Goal: Download file/media

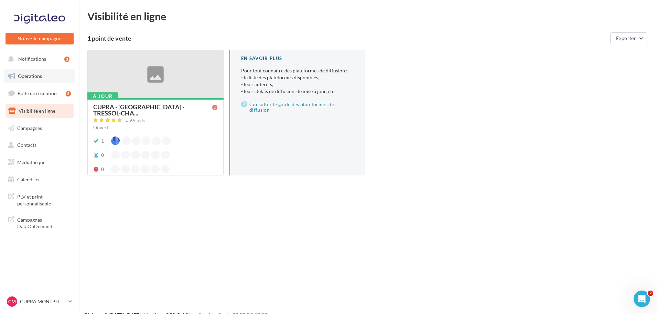
click at [38, 77] on span "Opérations" at bounding box center [30, 76] width 24 height 6
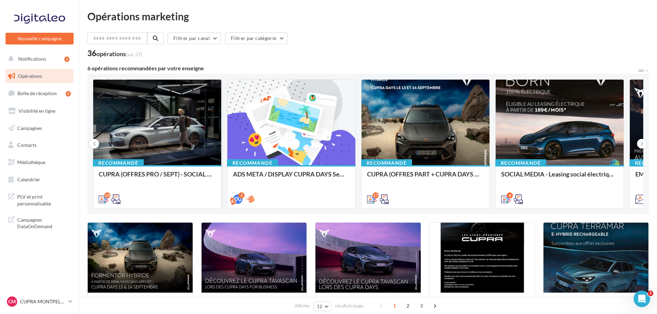
click at [170, 118] on div at bounding box center [157, 123] width 128 height 86
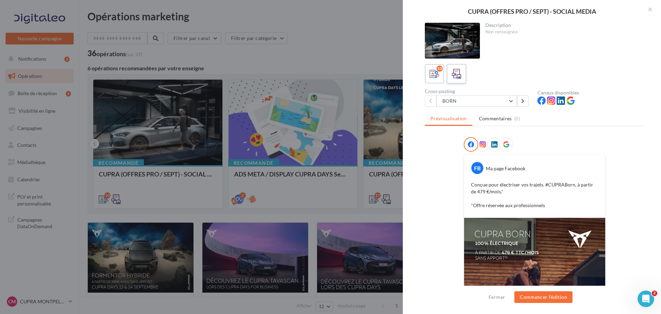
click at [463, 72] on label at bounding box center [456, 74] width 20 height 20
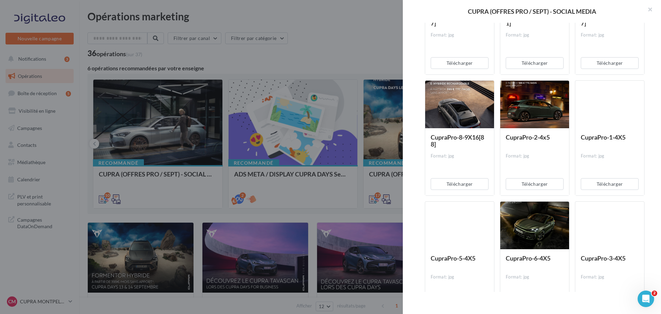
scroll to position [138, 0]
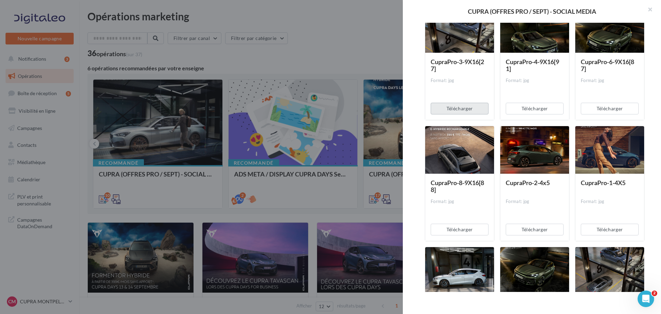
click at [474, 112] on button "Télécharger" at bounding box center [460, 109] width 58 height 12
click at [524, 112] on button "Télécharger" at bounding box center [535, 109] width 58 height 12
click at [597, 115] on div "Télécharger" at bounding box center [609, 108] width 69 height 23
click at [597, 112] on button "Télécharger" at bounding box center [610, 109] width 58 height 12
click at [473, 231] on button "Télécharger" at bounding box center [460, 229] width 58 height 12
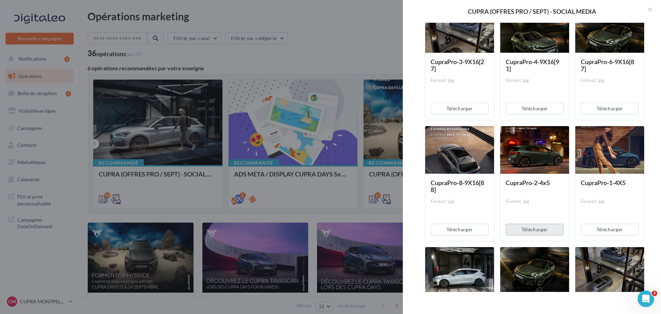
click at [528, 231] on button "Télécharger" at bounding box center [535, 229] width 58 height 12
click at [589, 230] on button "Télécharger" at bounding box center [610, 229] width 58 height 12
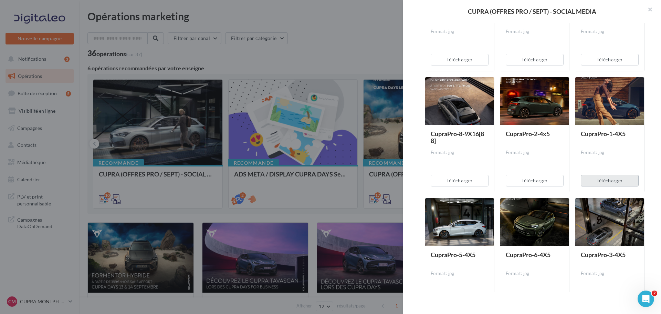
scroll to position [241, 0]
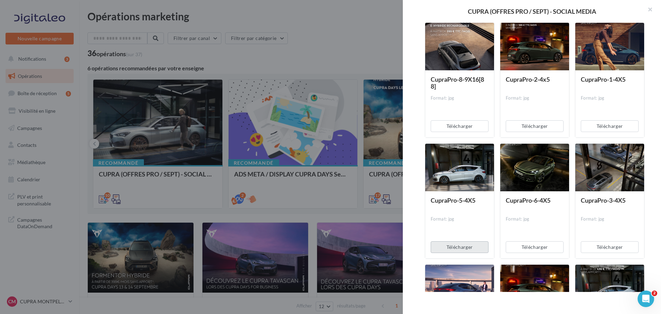
click at [466, 244] on button "Télécharger" at bounding box center [460, 247] width 58 height 12
click at [530, 244] on button "Télécharger" at bounding box center [535, 247] width 58 height 12
click at [606, 249] on button "Télécharger" at bounding box center [610, 247] width 58 height 12
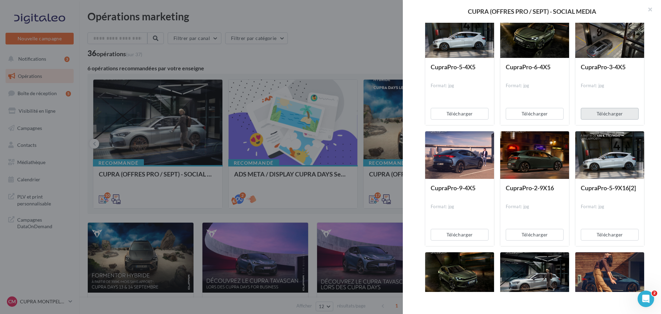
scroll to position [447, 0]
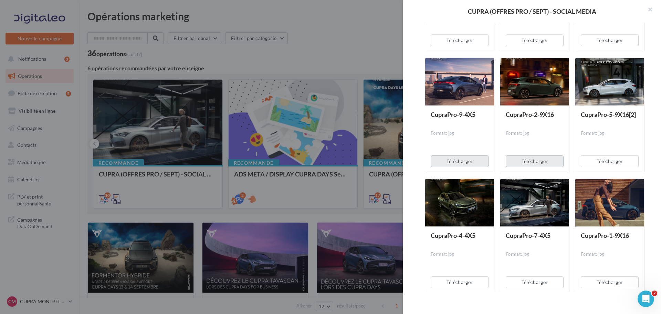
click at [464, 157] on button "Télécharger" at bounding box center [460, 161] width 58 height 12
drag, startPoint x: 525, startPoint y: 160, endPoint x: 535, endPoint y: 160, distance: 9.6
click at [525, 160] on button "Télécharger" at bounding box center [535, 161] width 58 height 12
click at [597, 165] on button "Télécharger" at bounding box center [610, 161] width 58 height 12
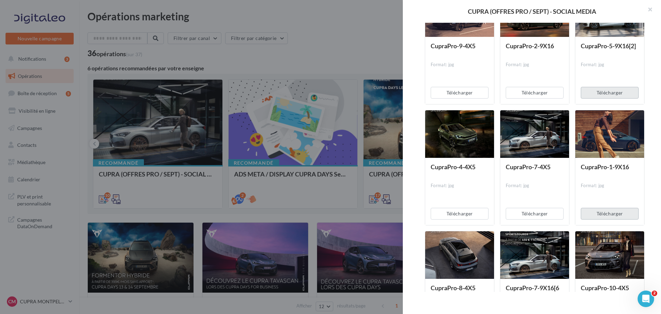
scroll to position [551, 0]
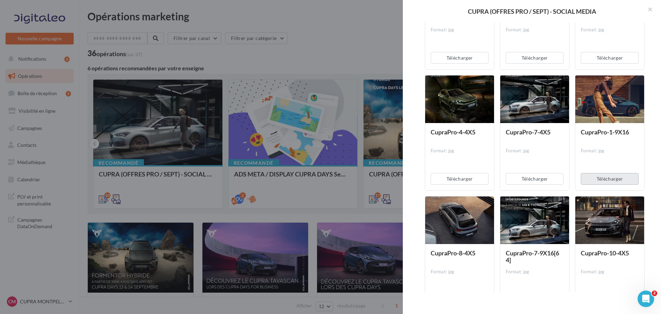
click at [592, 177] on button "Télécharger" at bounding box center [610, 179] width 58 height 12
drag, startPoint x: 552, startPoint y: 177, endPoint x: 522, endPoint y: 178, distance: 29.9
click at [552, 177] on button "Télécharger" at bounding box center [535, 179] width 58 height 12
drag, startPoint x: 468, startPoint y: 180, endPoint x: 474, endPoint y: 180, distance: 5.5
click at [468, 180] on button "Télécharger" at bounding box center [460, 179] width 58 height 12
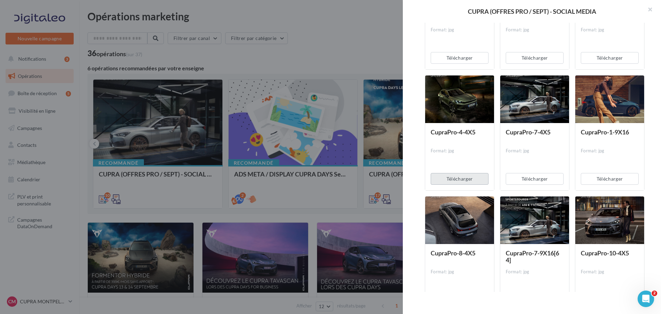
scroll to position [620, 0]
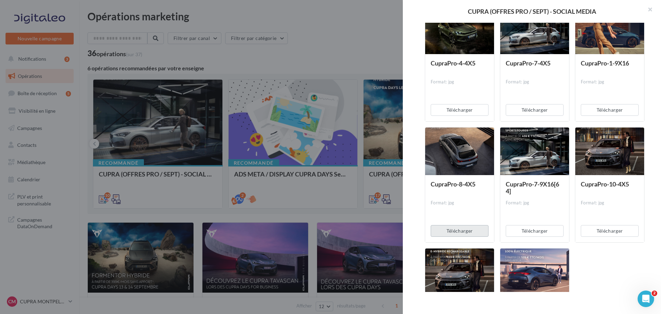
drag, startPoint x: 472, startPoint y: 227, endPoint x: 477, endPoint y: 227, distance: 5.5
click at [472, 227] on button "Télécharger" at bounding box center [460, 231] width 58 height 12
drag, startPoint x: 530, startPoint y: 229, endPoint x: 539, endPoint y: 228, distance: 9.4
click at [530, 229] on button "Télécharger" at bounding box center [535, 231] width 58 height 12
click at [602, 230] on button "Télécharger" at bounding box center [610, 231] width 58 height 12
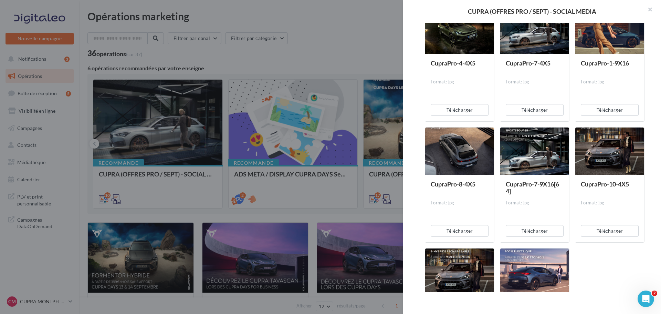
click at [293, 193] on div at bounding box center [330, 157] width 661 height 314
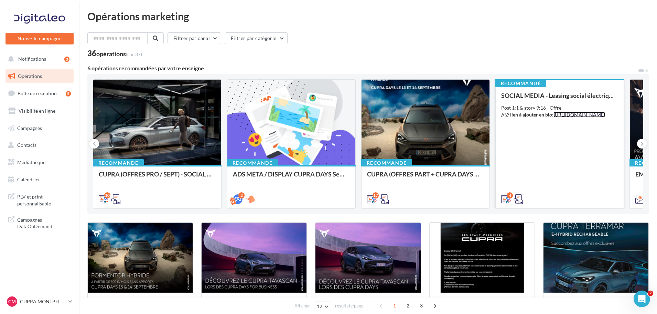
click at [554, 117] on link "[URL][DOMAIN_NAME]" at bounding box center [580, 115] width 52 height 6
click at [519, 200] on icon at bounding box center [519, 199] width 10 height 10
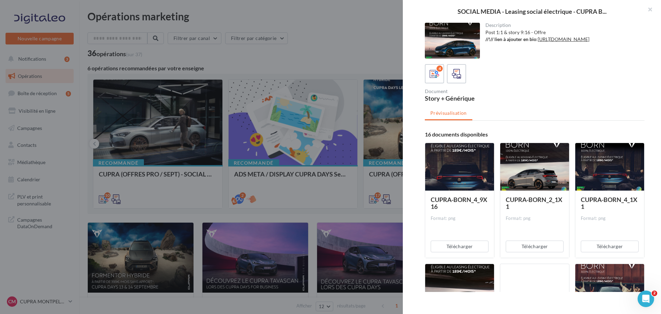
scroll to position [69, 0]
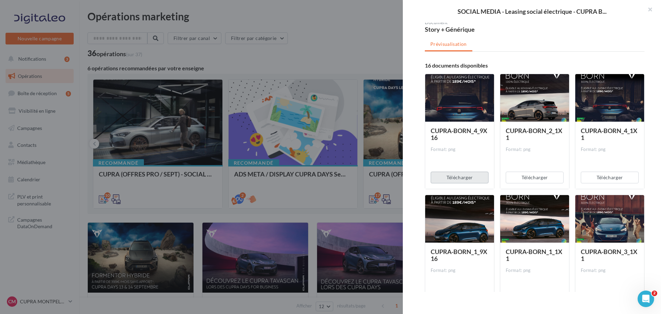
click at [472, 179] on button "Télécharger" at bounding box center [460, 177] width 58 height 12
click at [528, 178] on button "Télécharger" at bounding box center [535, 177] width 58 height 12
click at [589, 179] on button "Télécharger" at bounding box center [610, 177] width 58 height 12
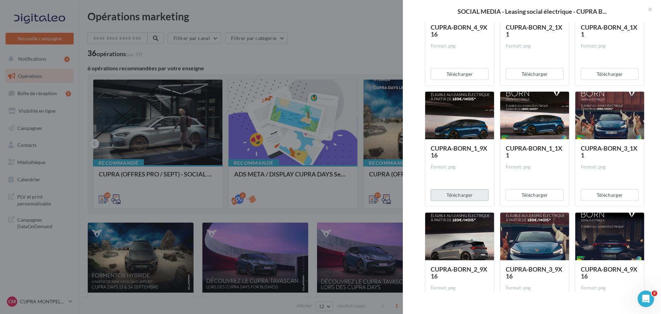
click at [484, 195] on button "Télécharger" at bounding box center [460, 195] width 58 height 12
click at [527, 196] on button "Télécharger" at bounding box center [535, 195] width 58 height 12
click at [589, 196] on button "Télécharger" at bounding box center [610, 195] width 58 height 12
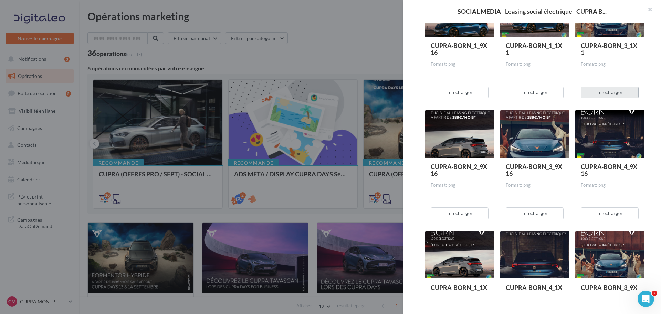
scroll to position [275, 0]
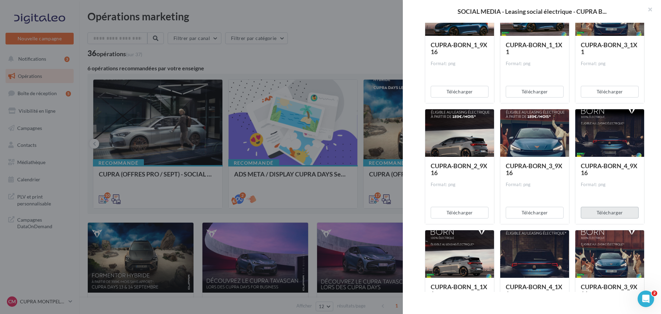
click at [604, 212] on button "Télécharger" at bounding box center [610, 213] width 58 height 12
drag, startPoint x: 544, startPoint y: 212, endPoint x: 531, endPoint y: 212, distance: 13.1
click at [544, 212] on button "Télécharger" at bounding box center [535, 213] width 58 height 12
click at [465, 211] on button "Télécharger" at bounding box center [460, 213] width 58 height 12
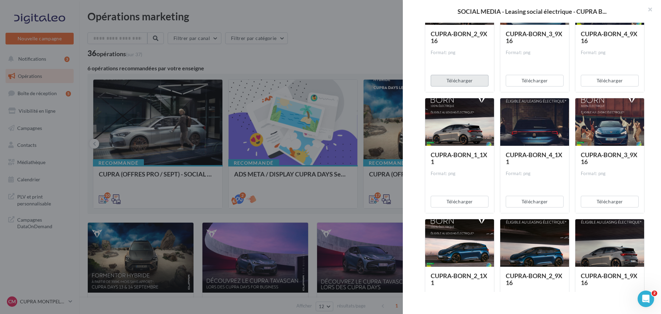
scroll to position [413, 0]
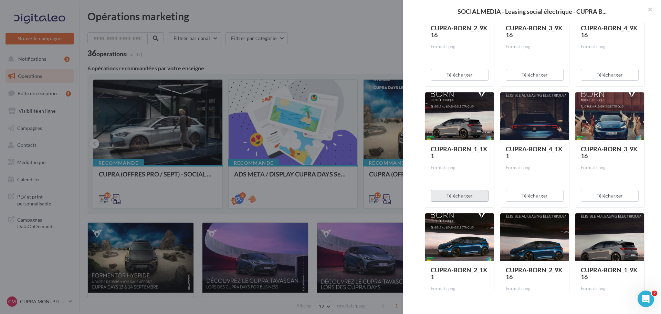
click at [479, 194] on button "Télécharger" at bounding box center [460, 196] width 58 height 12
click at [520, 196] on button "Télécharger" at bounding box center [535, 196] width 58 height 12
click at [601, 198] on button "Télécharger" at bounding box center [610, 196] width 58 height 12
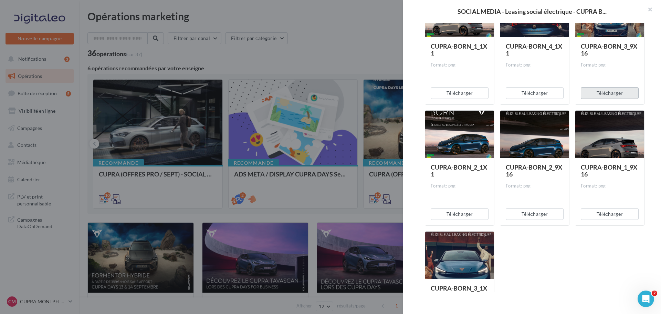
scroll to position [516, 0]
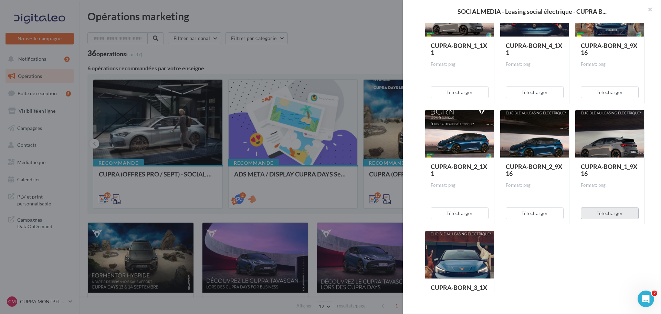
click at [594, 211] on button "Télécharger" at bounding box center [610, 213] width 58 height 12
click at [546, 212] on button "Télécharger" at bounding box center [535, 213] width 58 height 12
click at [477, 213] on button "Télécharger" at bounding box center [460, 213] width 58 height 12
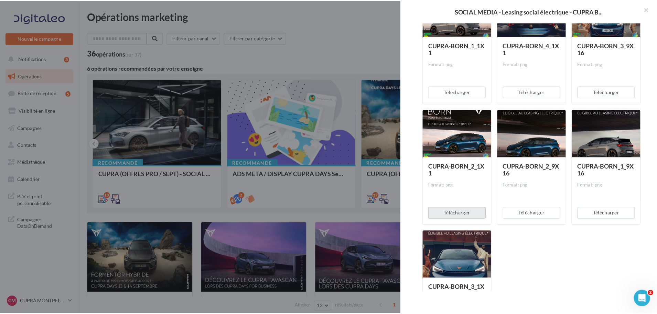
scroll to position [581, 0]
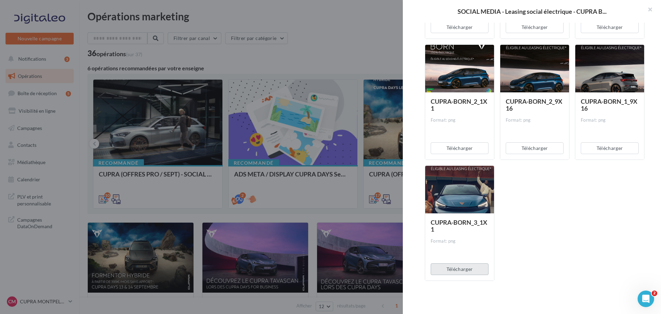
click at [478, 272] on button "Télécharger" at bounding box center [460, 269] width 58 height 12
click at [306, 27] on div at bounding box center [330, 157] width 661 height 314
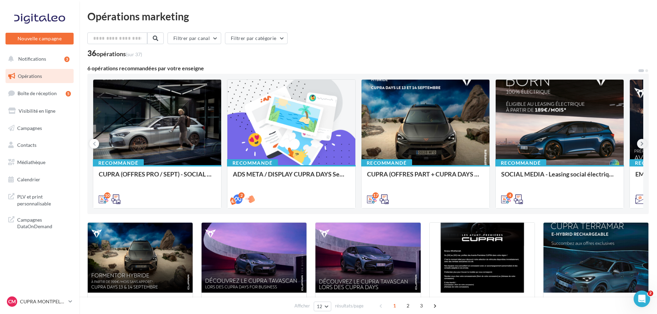
click at [639, 143] on button at bounding box center [642, 144] width 10 height 10
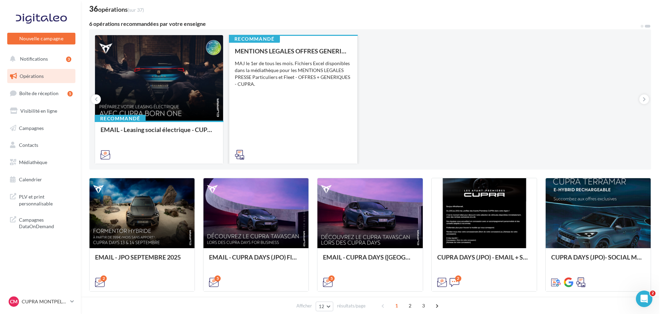
scroll to position [0, 0]
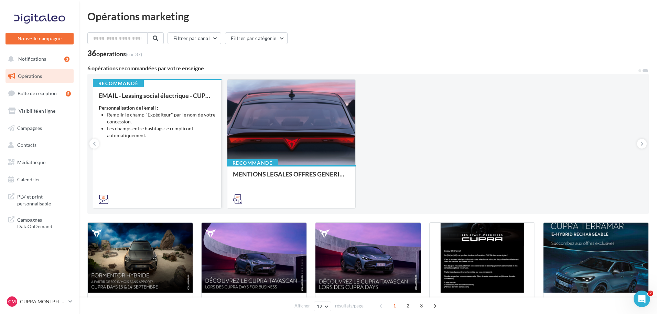
click at [94, 138] on div "Recommandé EMAIL - Leasing social électrique - CUPRA Born One Personnalisation …" at bounding box center [157, 143] width 128 height 128
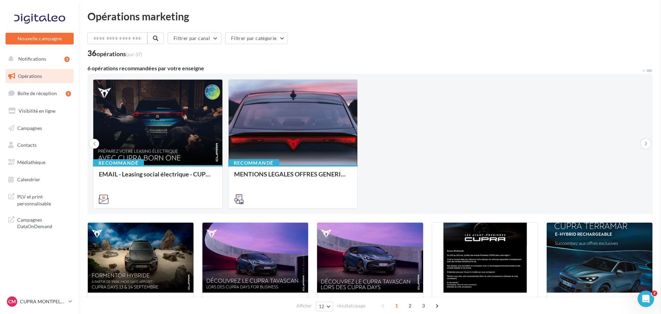
click at [95, 143] on icon at bounding box center [94, 143] width 3 height 7
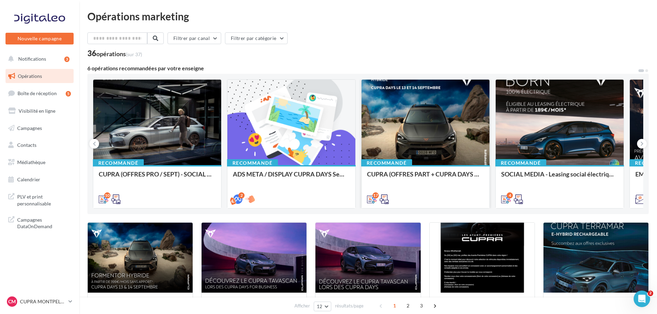
click at [457, 132] on div at bounding box center [426, 123] width 128 height 86
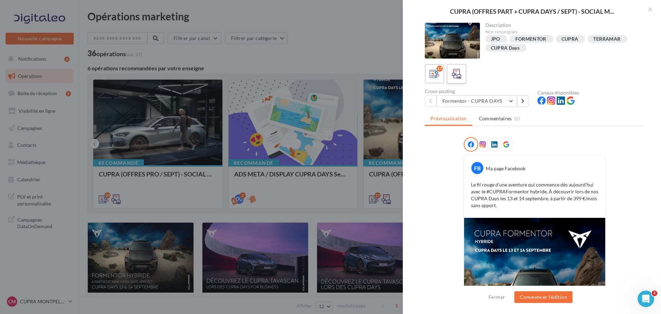
click at [457, 74] on icon at bounding box center [457, 74] width 10 height 10
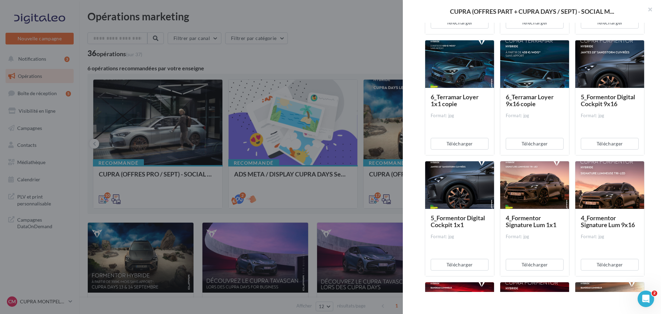
scroll to position [379, 0]
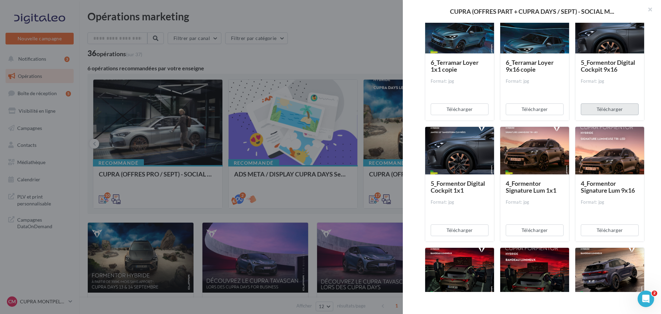
click at [591, 108] on button "Télécharger" at bounding box center [610, 109] width 58 height 12
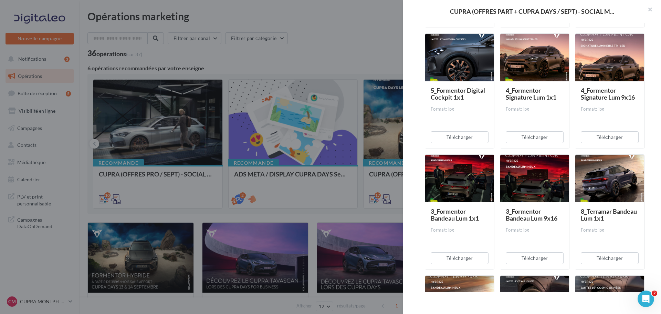
scroll to position [482, 0]
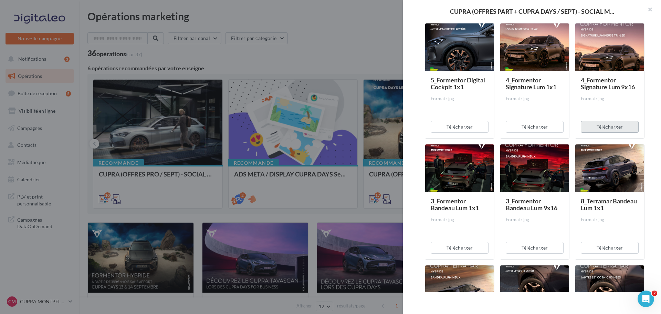
click at [591, 131] on button "Télécharger" at bounding box center [610, 127] width 58 height 12
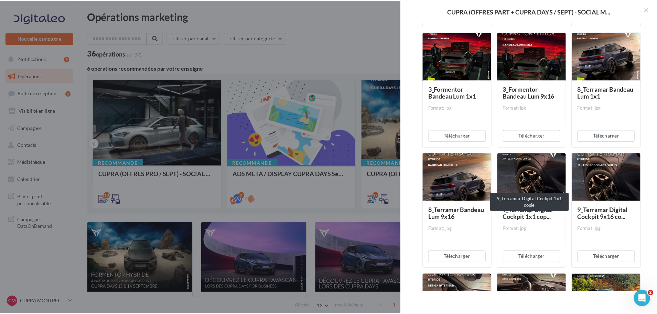
scroll to position [654, 0]
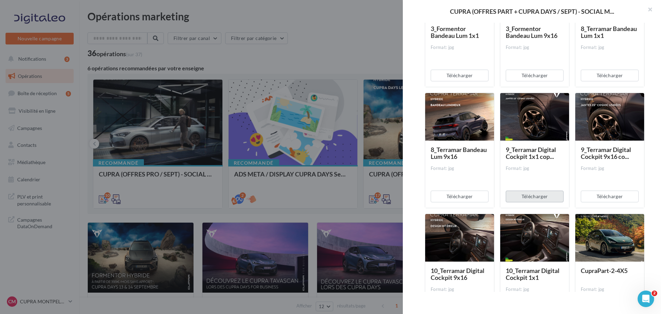
click at [524, 200] on button "Télécharger" at bounding box center [535, 196] width 58 height 12
click at [324, 79] on div at bounding box center [330, 157] width 661 height 314
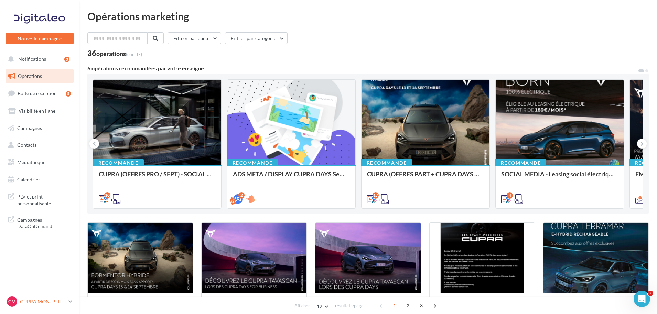
click at [33, 296] on div "CM CUPRA MONTPELLIER cupra_montpellier_ben" at bounding box center [36, 301] width 59 height 10
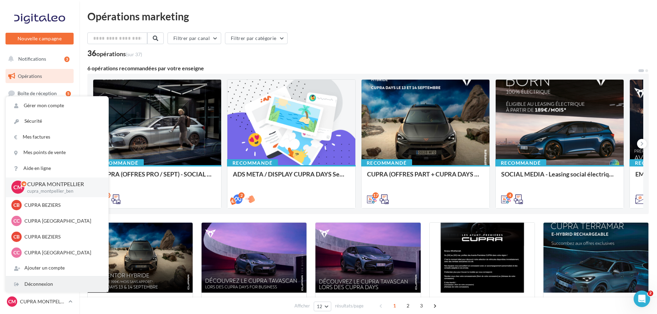
click at [34, 285] on div "Déconnexion" at bounding box center [57, 283] width 103 height 15
